Goal: Use online tool/utility: Utilize a website feature to perform a specific function

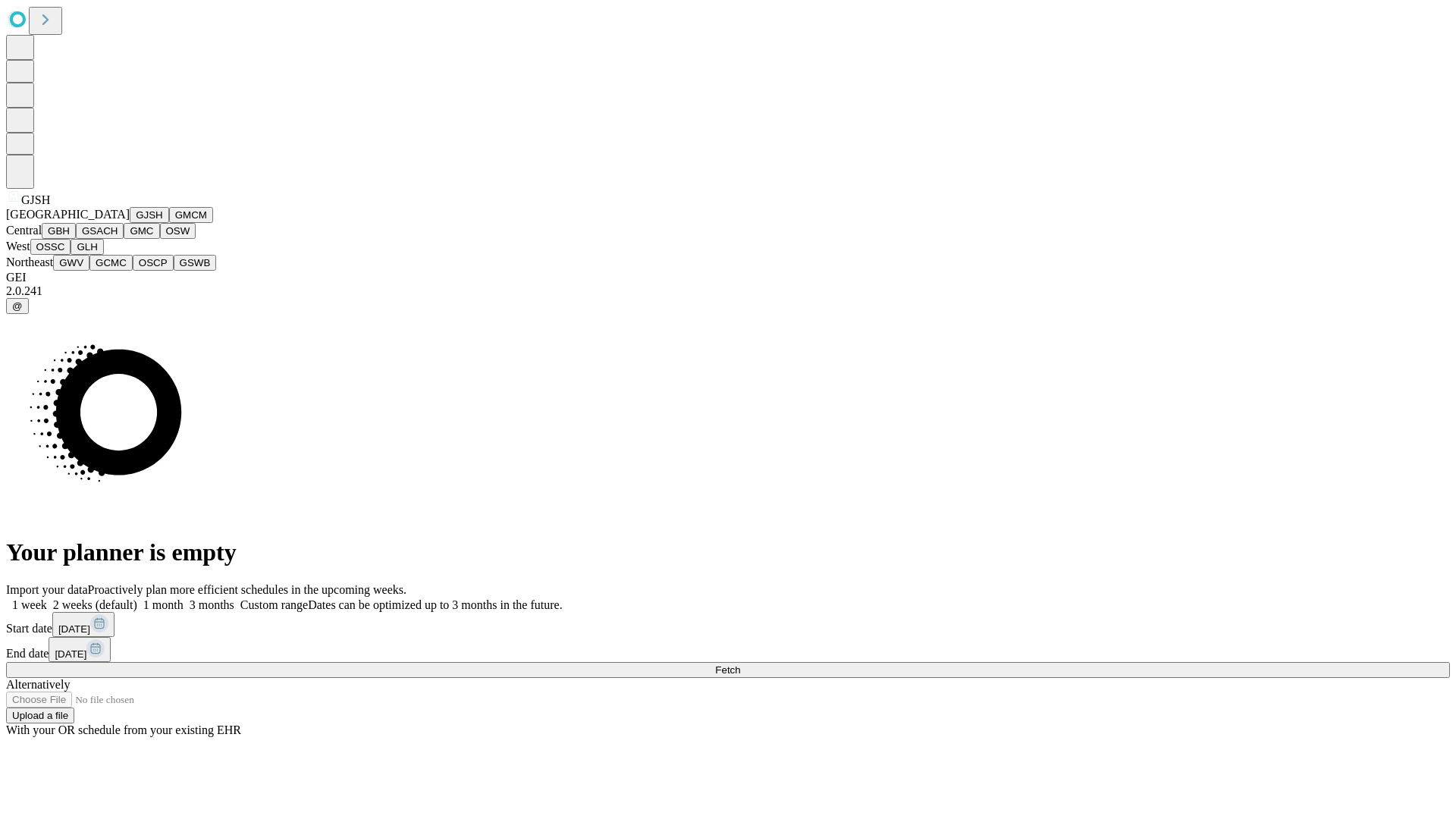
click at [130, 223] on button "GJSH" at bounding box center [149, 215] width 39 height 16
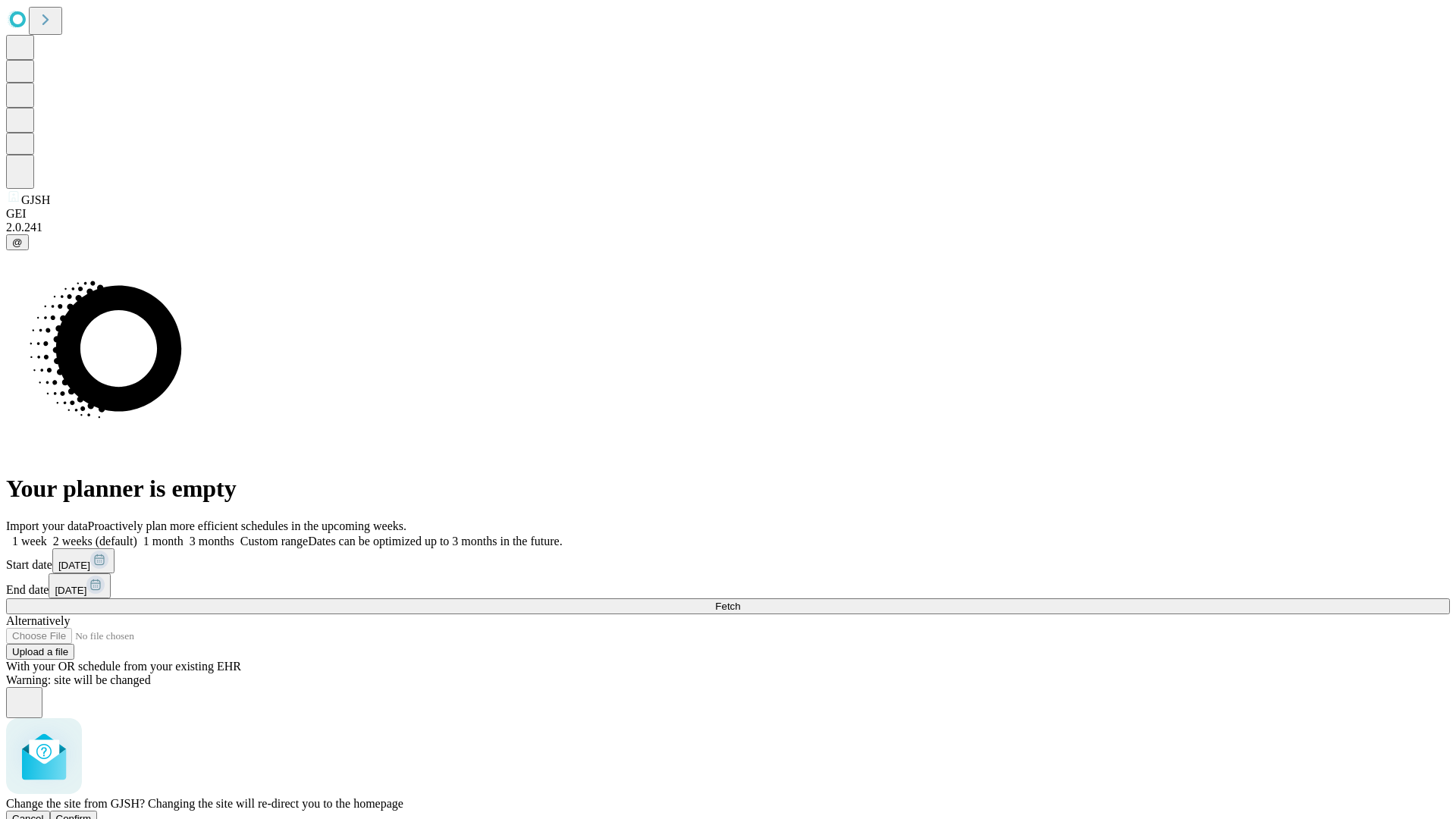
click at [92, 813] on span "Confirm" at bounding box center [73, 819] width 36 height 12
click at [184, 534] on label "1 month" at bounding box center [161, 540] width 47 height 12
click at [740, 601] on span "Fetch" at bounding box center [727, 607] width 25 height 12
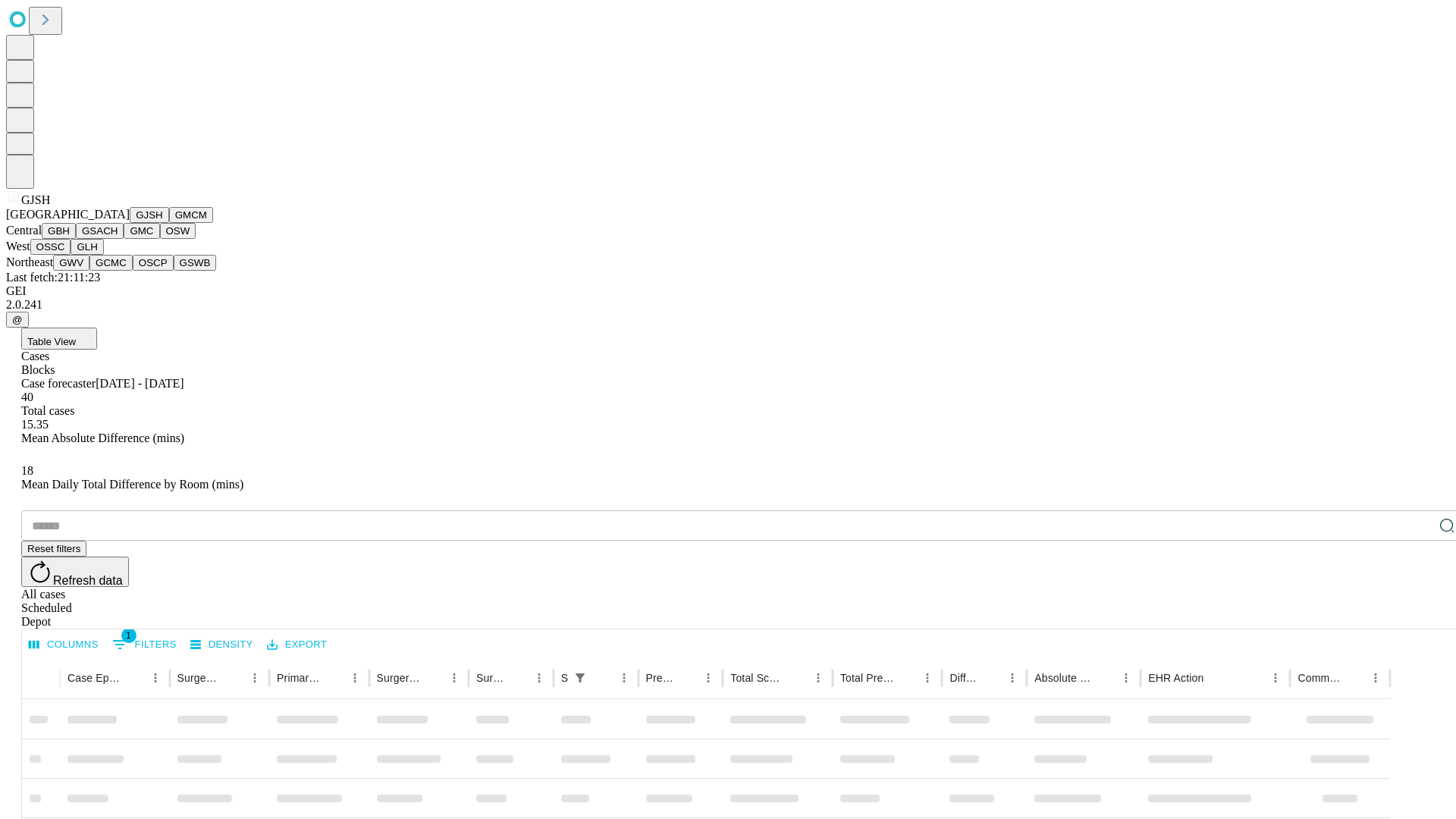
click at [169, 223] on button "GMCM" at bounding box center [191, 215] width 44 height 16
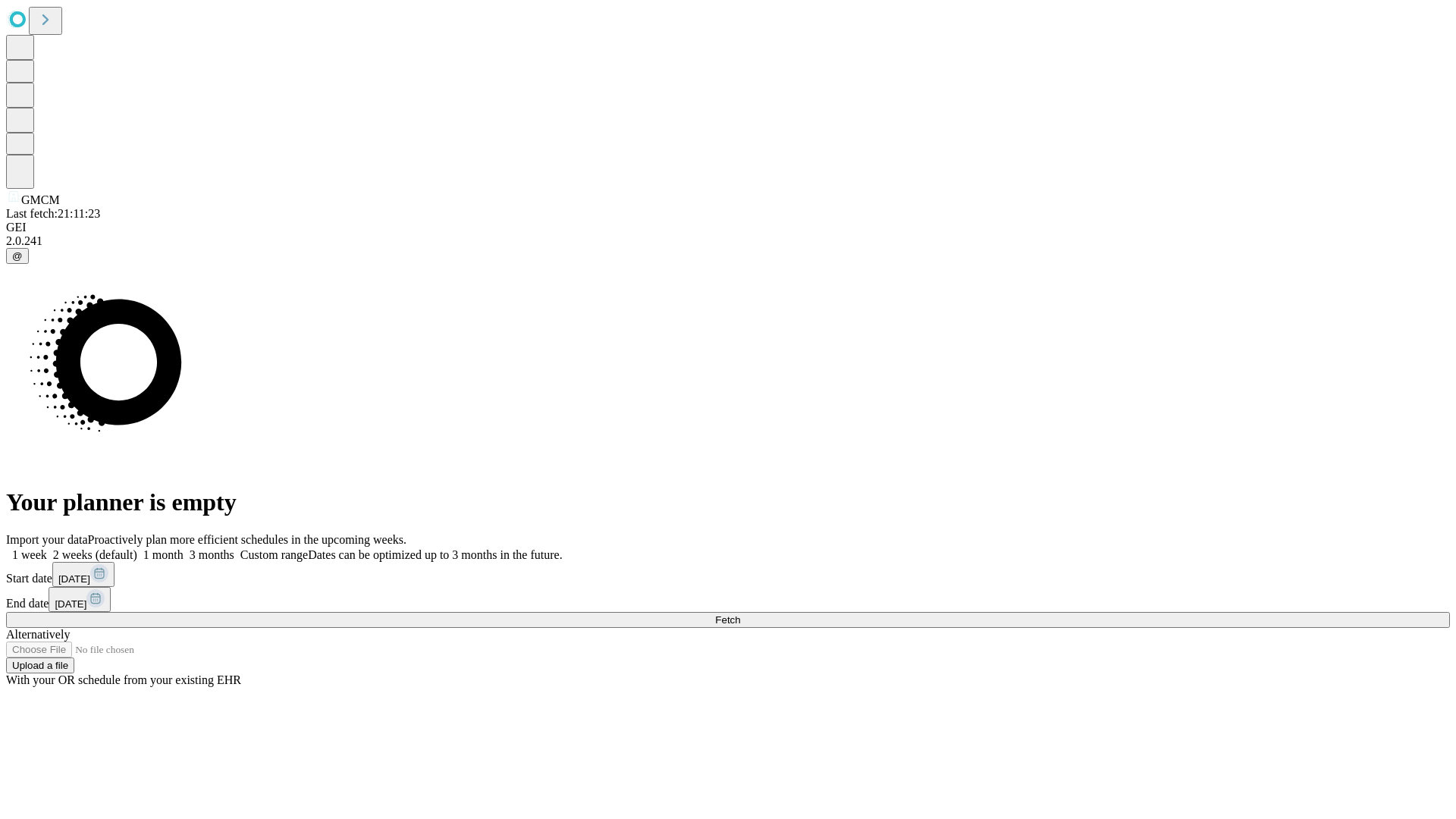
click at [184, 548] on label "1 month" at bounding box center [161, 554] width 47 height 12
click at [740, 614] on span "Fetch" at bounding box center [727, 620] width 25 height 12
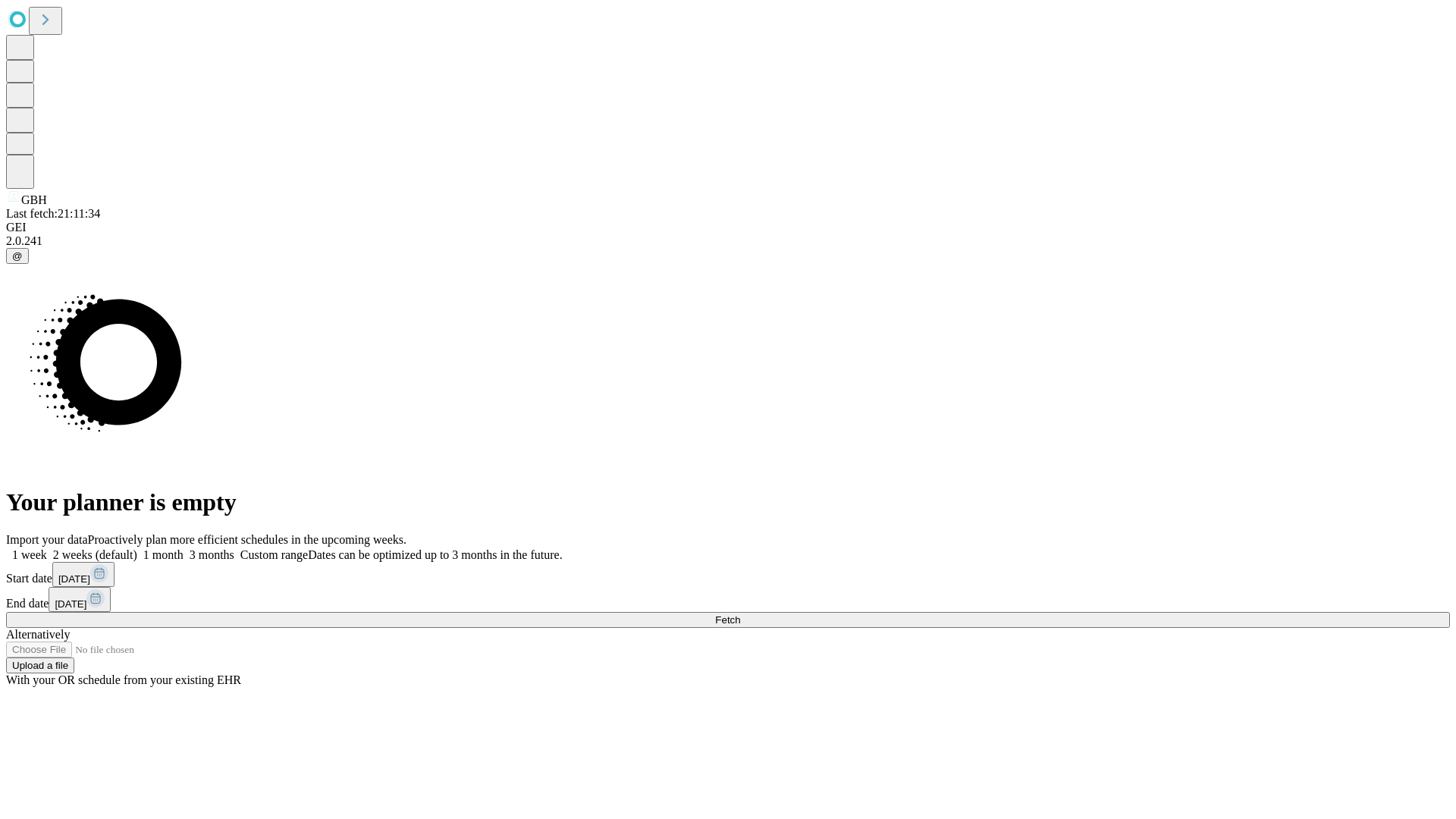
click at [184, 548] on label "1 month" at bounding box center [161, 554] width 47 height 12
click at [740, 614] on span "Fetch" at bounding box center [727, 620] width 25 height 12
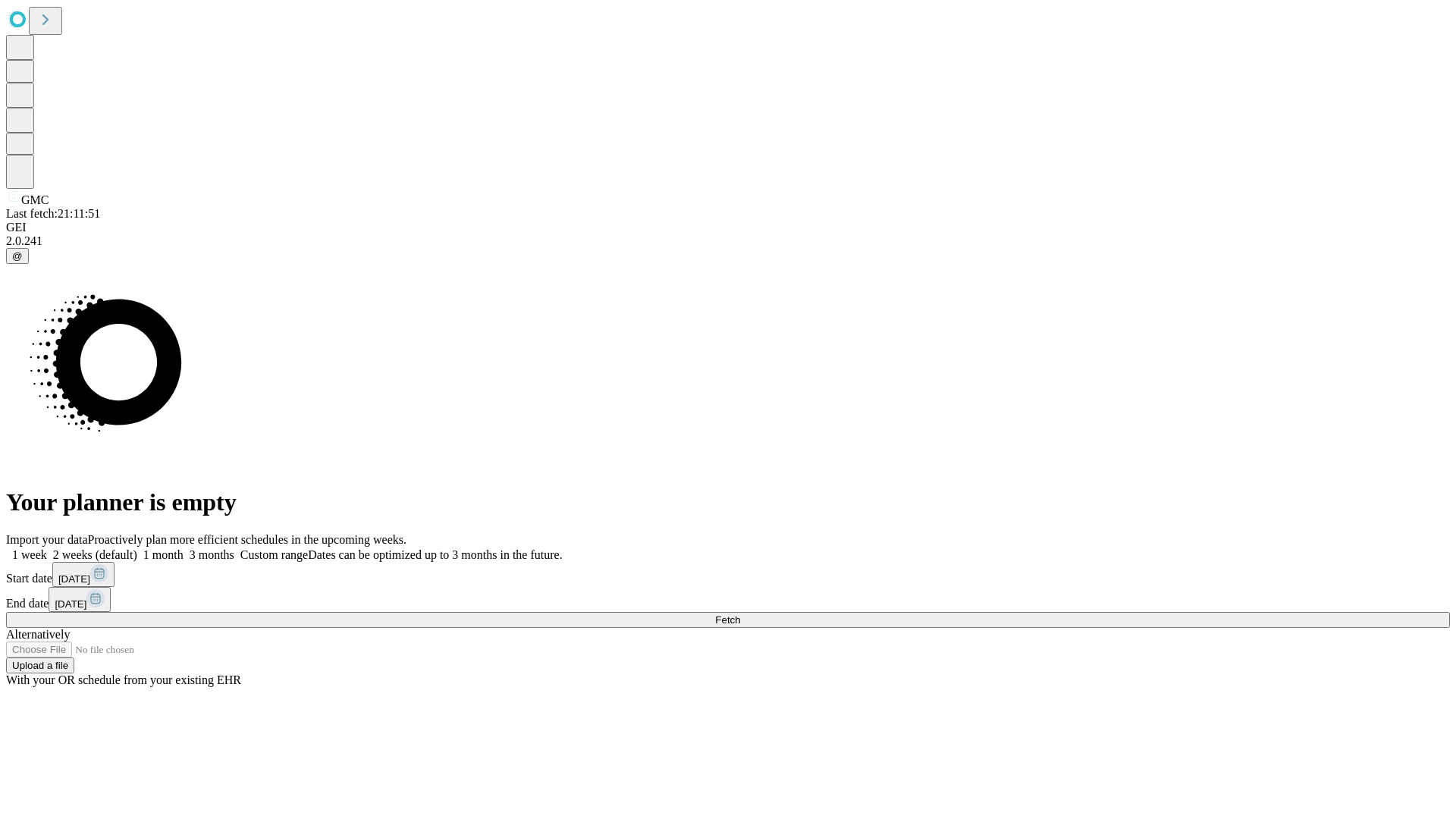
click at [740, 614] on span "Fetch" at bounding box center [727, 620] width 25 height 12
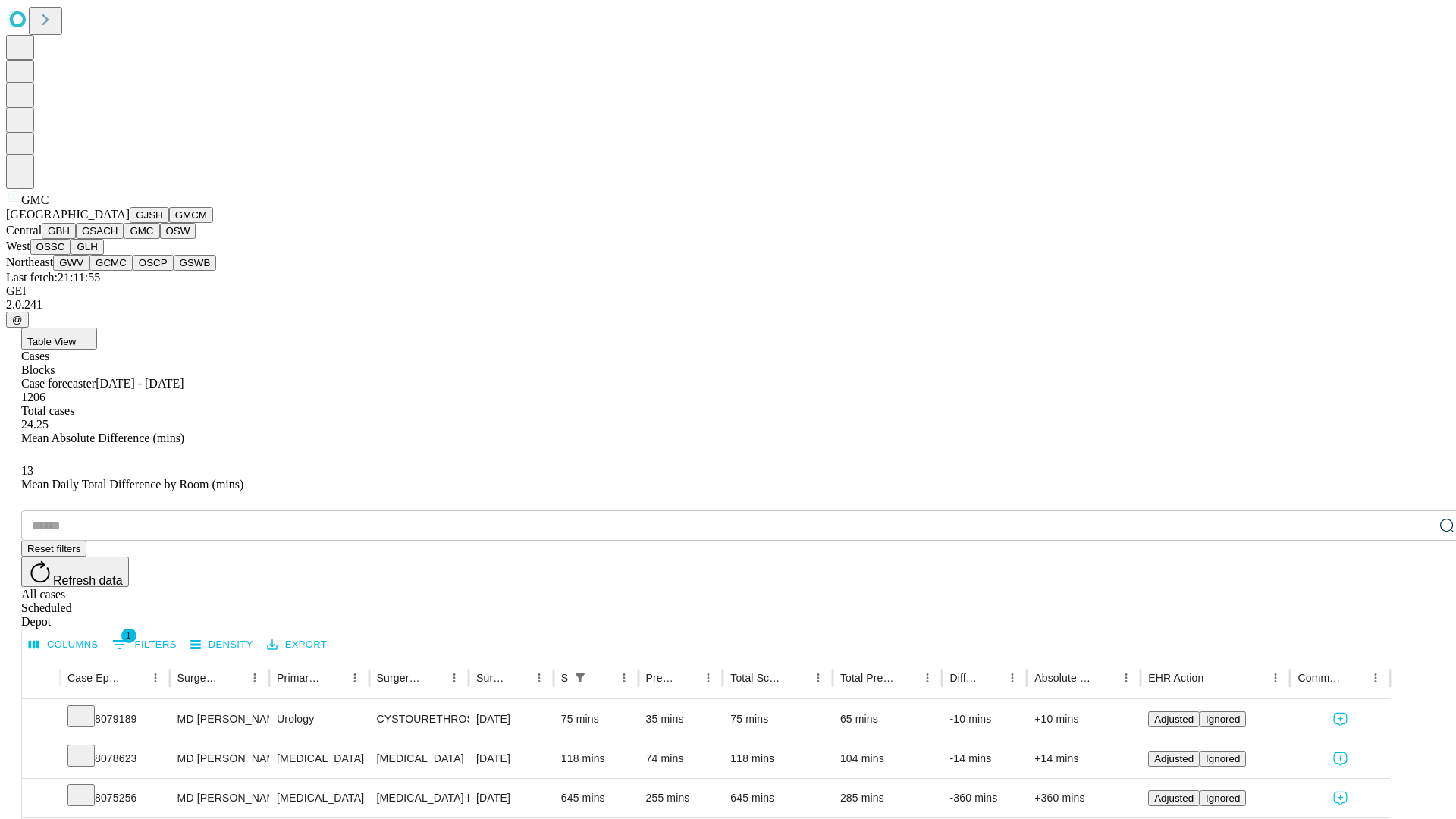
click at [160, 239] on button "OSW" at bounding box center [178, 231] width 37 height 16
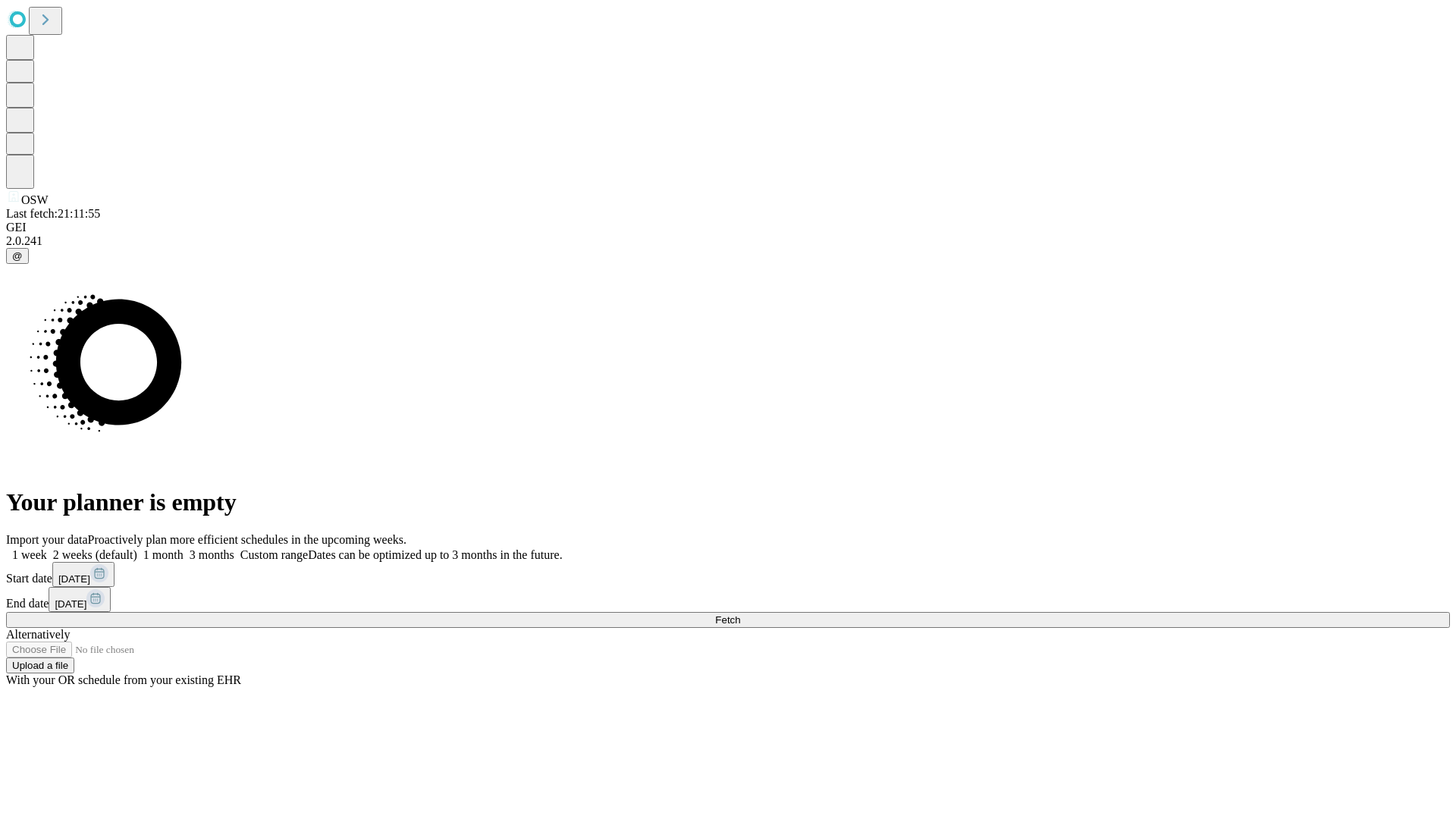
click at [184, 548] on label "1 month" at bounding box center [161, 554] width 47 height 12
click at [740, 614] on span "Fetch" at bounding box center [727, 620] width 25 height 12
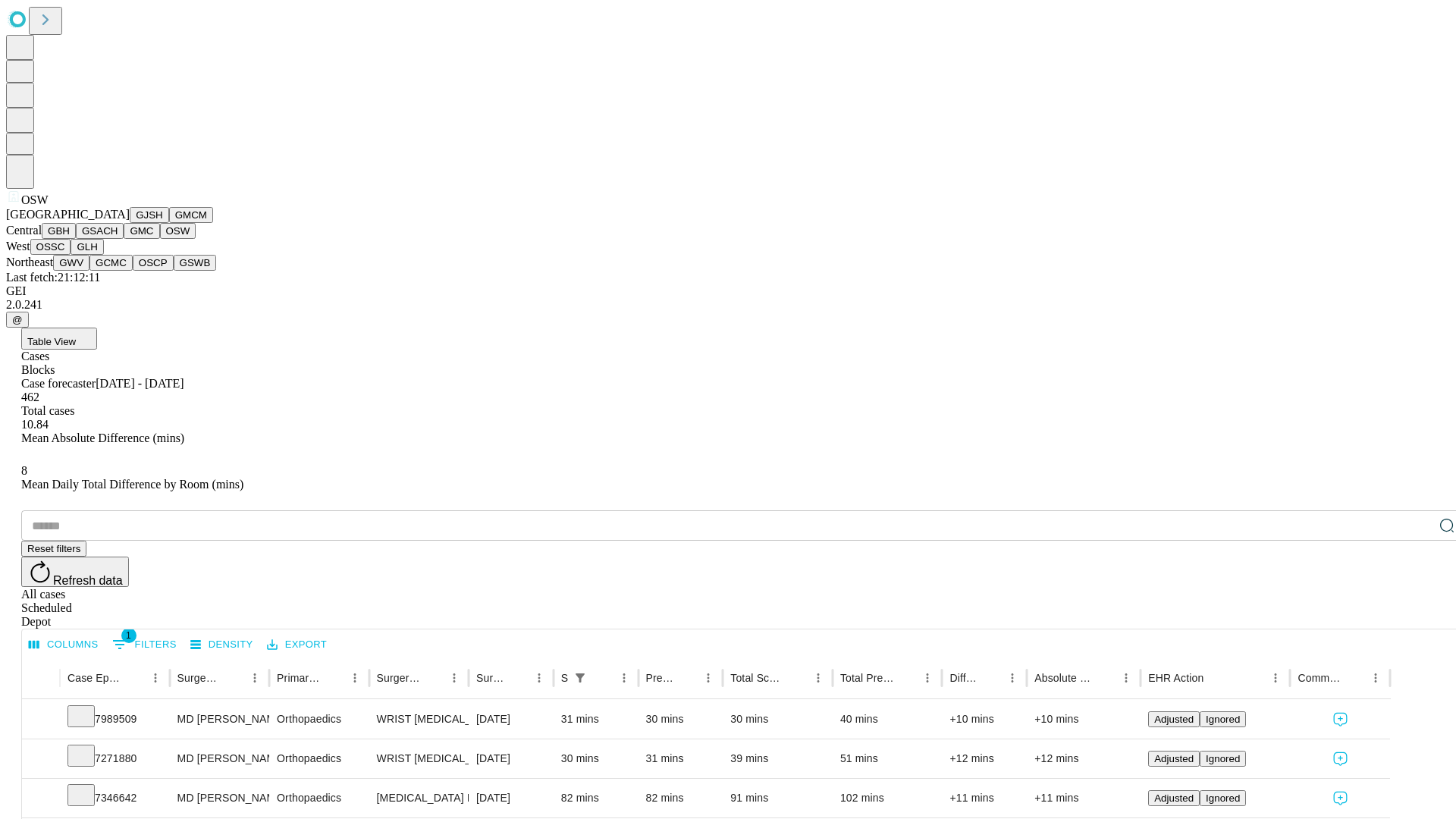
click at [72, 255] on button "OSSC" at bounding box center [50, 246] width 41 height 16
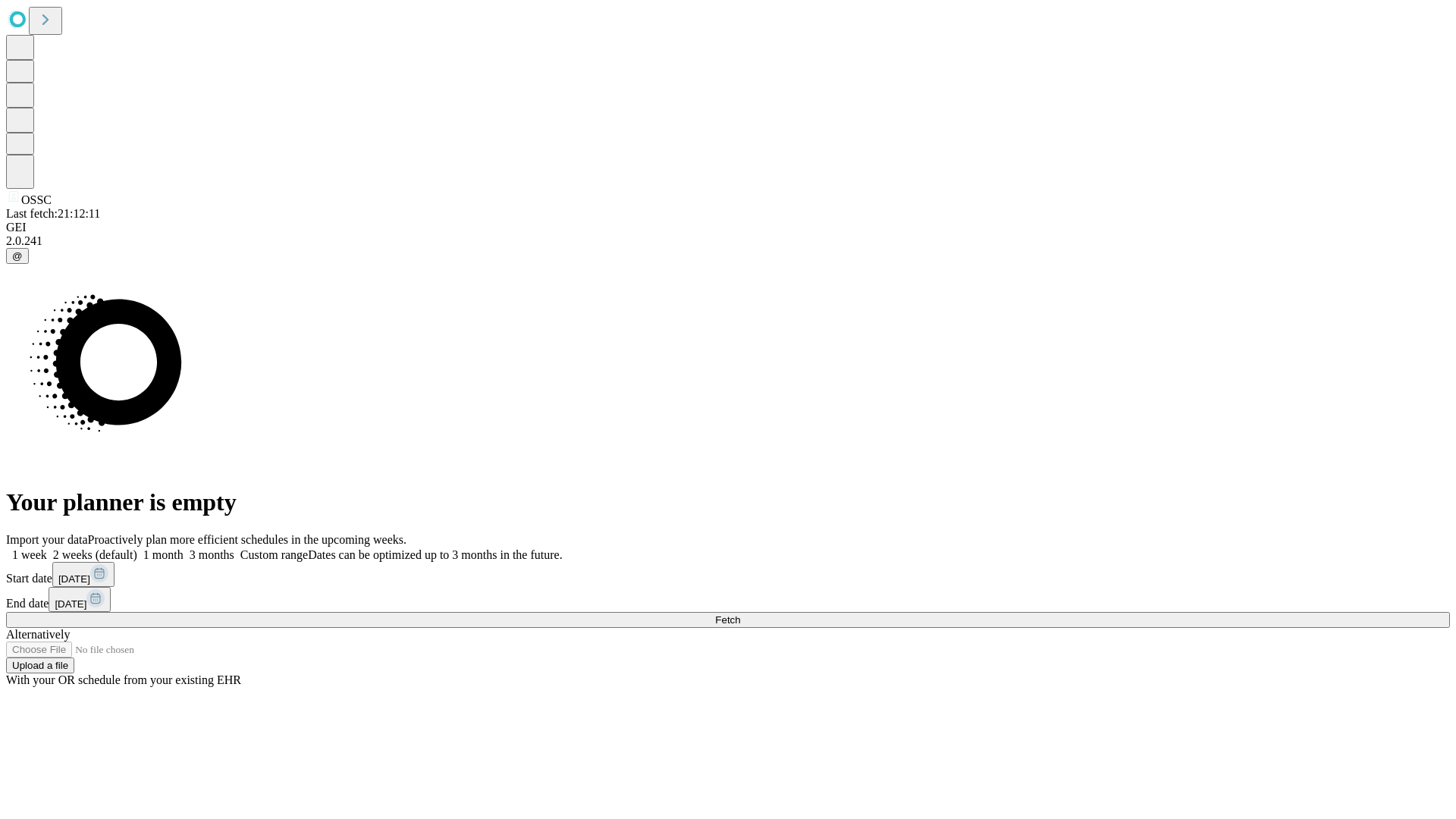
click at [184, 548] on label "1 month" at bounding box center [161, 554] width 47 height 12
click at [740, 614] on span "Fetch" at bounding box center [727, 620] width 25 height 12
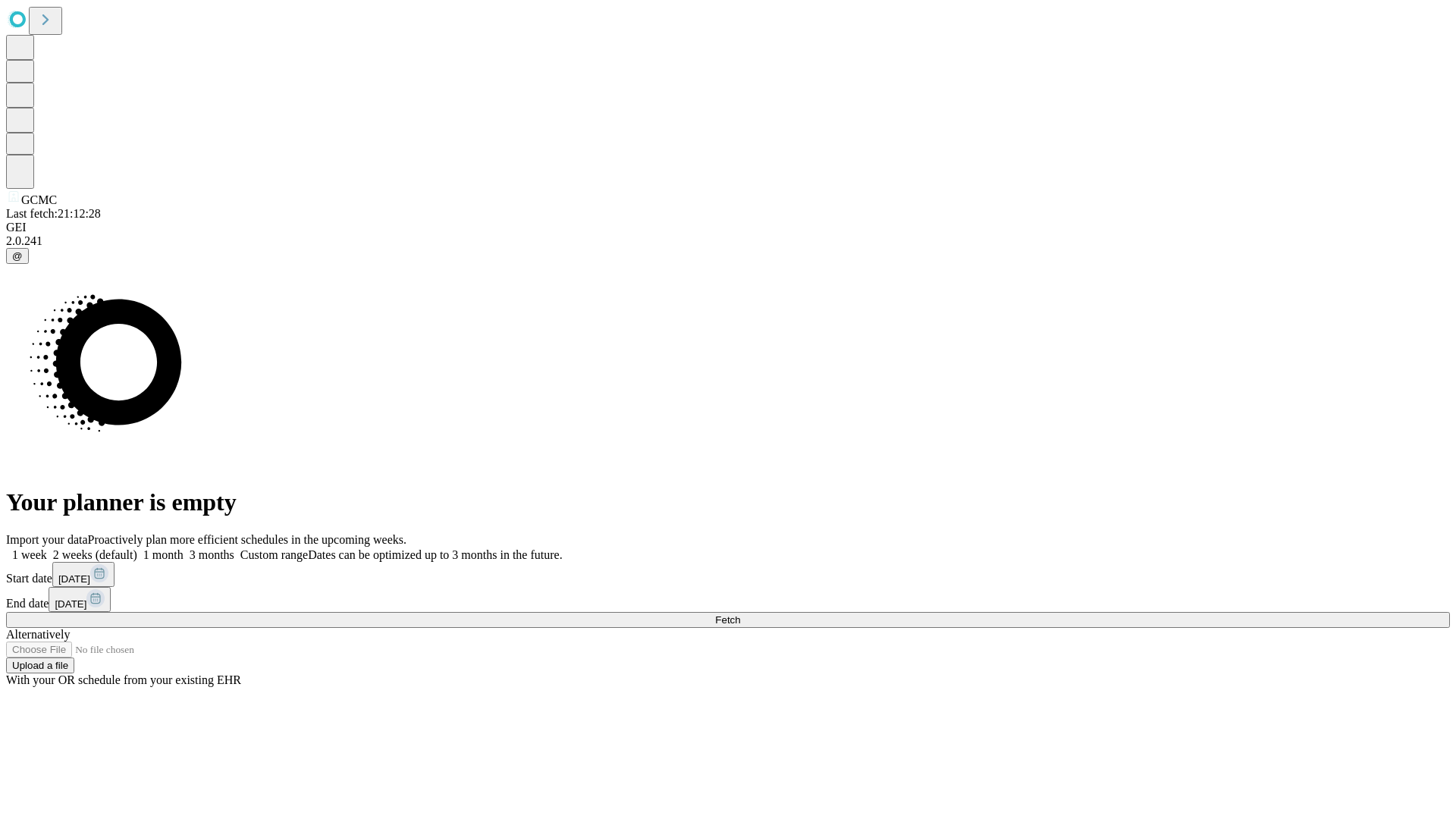
click at [184, 548] on label "1 month" at bounding box center [161, 554] width 47 height 12
click at [740, 614] on span "Fetch" at bounding box center [727, 620] width 25 height 12
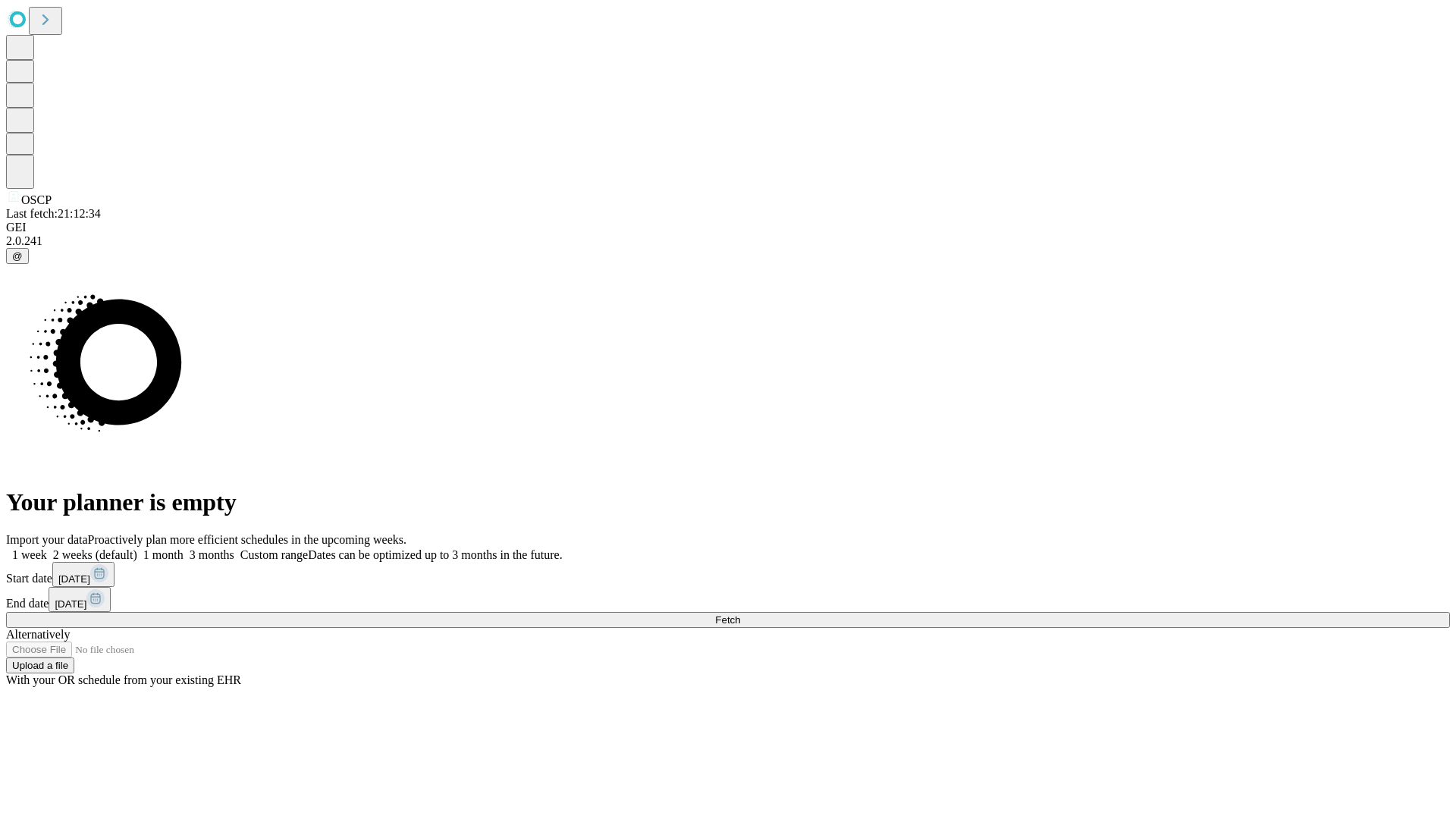
click at [184, 548] on label "1 month" at bounding box center [161, 554] width 47 height 12
click at [740, 614] on span "Fetch" at bounding box center [727, 620] width 25 height 12
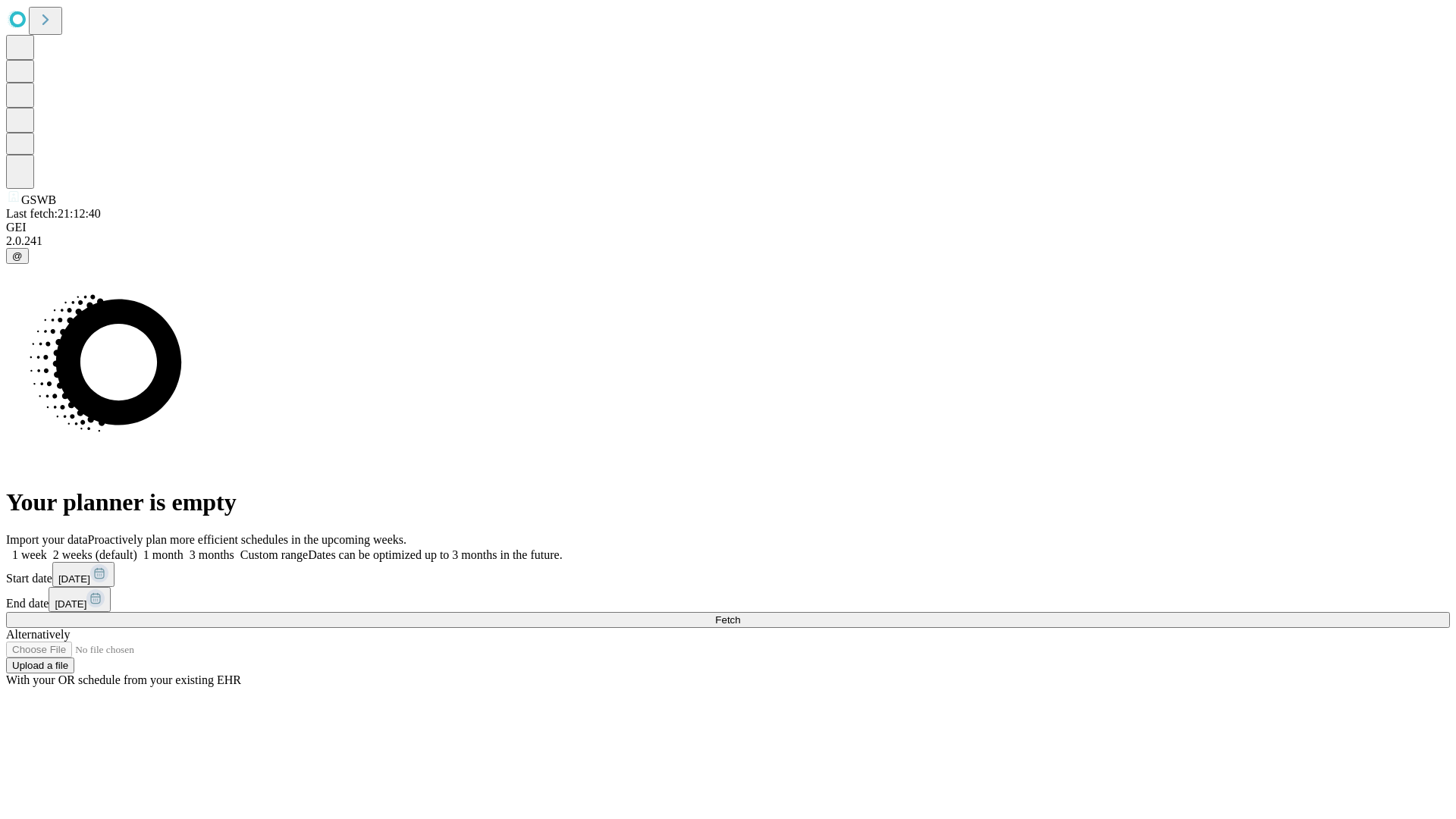
click at [184, 548] on label "1 month" at bounding box center [161, 554] width 47 height 12
click at [740, 614] on span "Fetch" at bounding box center [727, 620] width 25 height 12
